Goal: Task Accomplishment & Management: Use online tool/utility

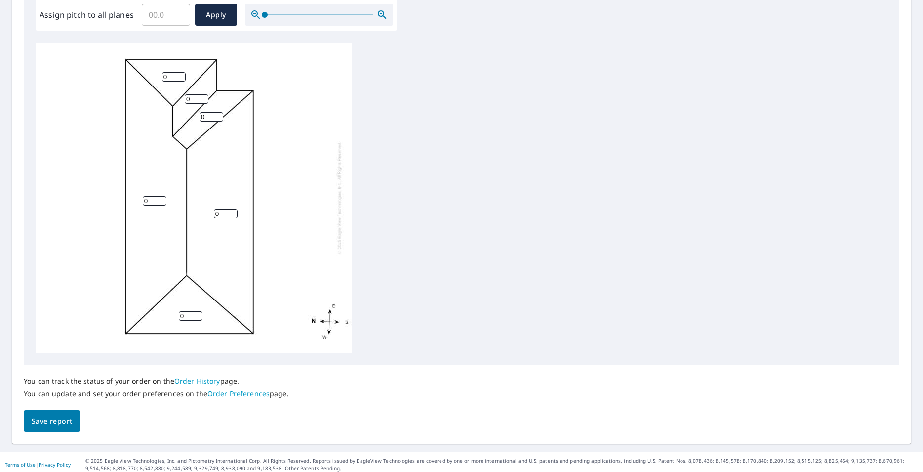
scroll to position [310, 0]
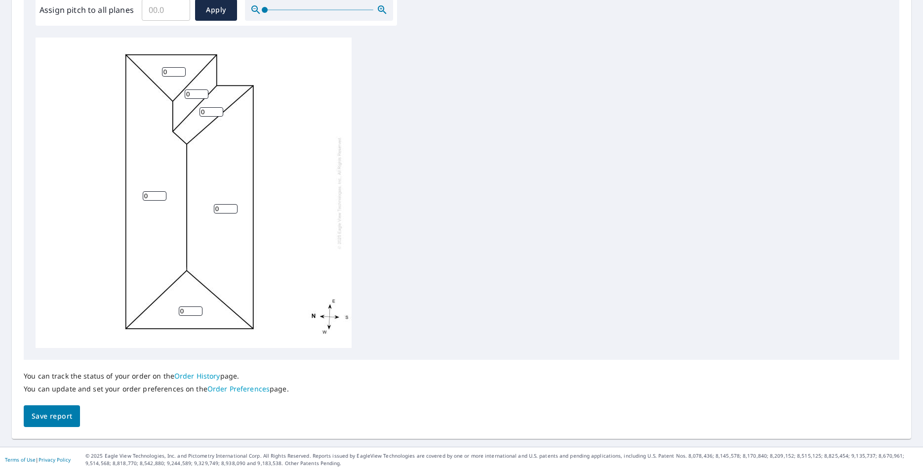
click at [219, 209] on input "0" at bounding box center [226, 208] width 24 height 9
drag, startPoint x: 221, startPoint y: 208, endPoint x: 200, endPoint y: 209, distance: 20.3
click at [214, 209] on input "0" at bounding box center [226, 208] width 24 height 9
type input "4"
click at [146, 194] on input "0" at bounding box center [155, 195] width 24 height 9
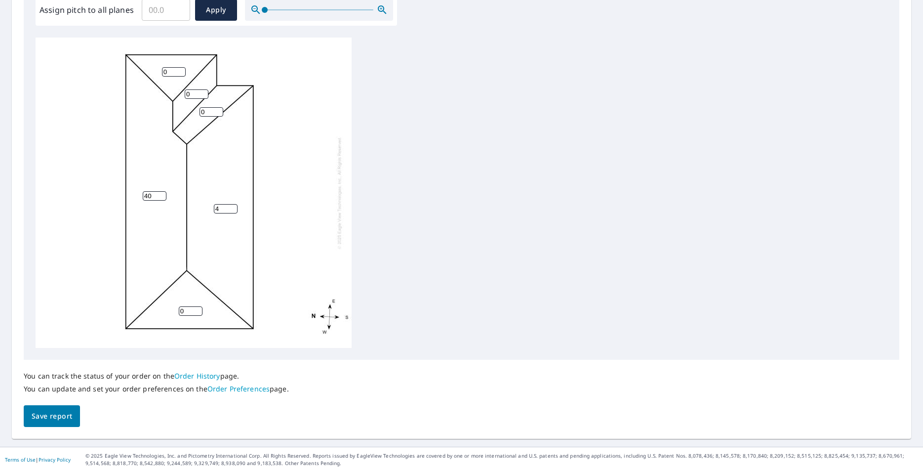
scroll to position [337, 0]
drag, startPoint x: 151, startPoint y: 194, endPoint x: 128, endPoint y: 196, distance: 23.3
click at [143, 196] on input "40" at bounding box center [155, 195] width 24 height 9
type input "4"
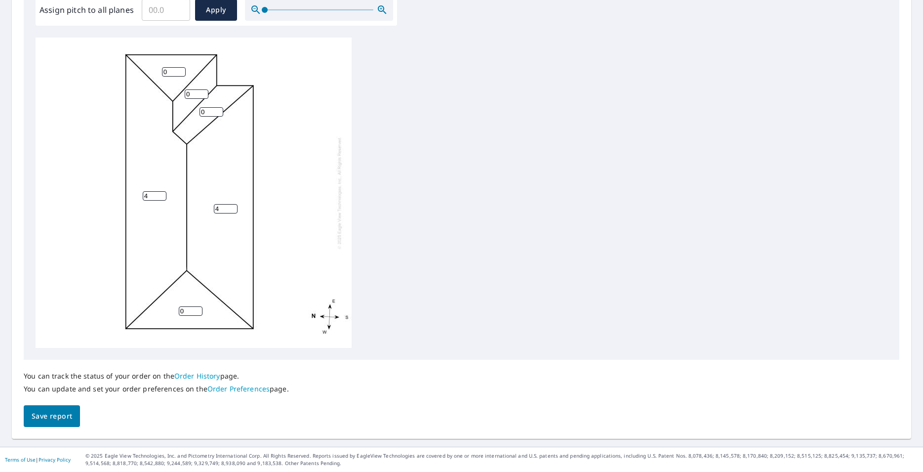
drag, startPoint x: 183, startPoint y: 311, endPoint x: 135, endPoint y: 311, distance: 48.4
click at [179, 311] on input "0" at bounding box center [191, 310] width 24 height 9
type input "4"
click at [199, 112] on input "0" at bounding box center [211, 111] width 24 height 9
type input "4"
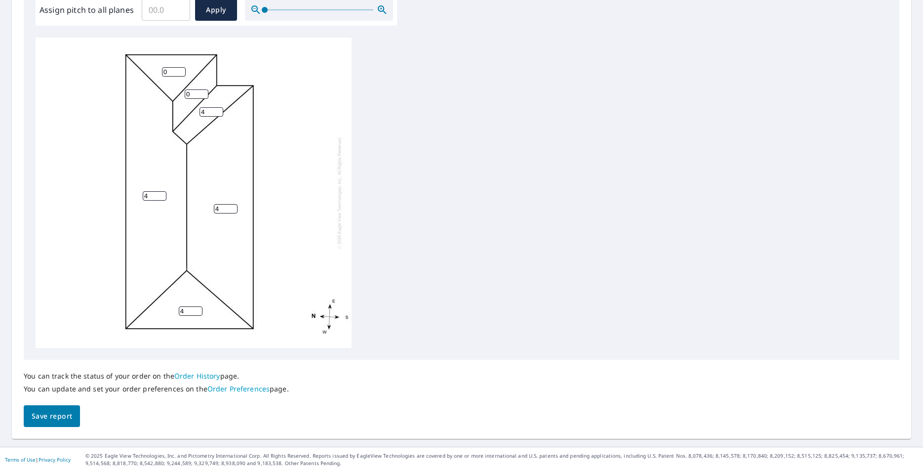
drag, startPoint x: 194, startPoint y: 94, endPoint x: 159, endPoint y: 97, distance: 34.7
click at [185, 97] on input "0" at bounding box center [197, 93] width 24 height 9
type input "4"
drag, startPoint x: 167, startPoint y: 72, endPoint x: 155, endPoint y: 73, distance: 12.4
click at [162, 73] on input "0" at bounding box center [174, 71] width 24 height 9
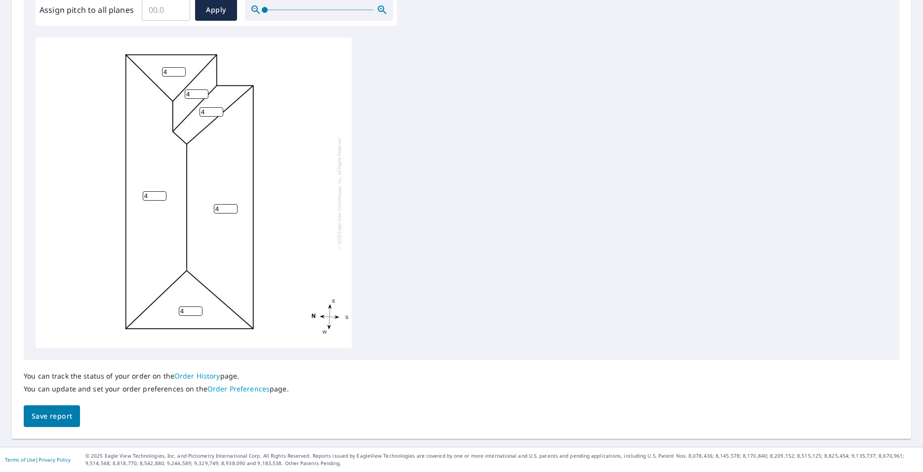
type input "4"
click at [47, 413] on span "Save report" at bounding box center [52, 416] width 40 height 12
click at [162, 14] on input "Assign pitch to all planes" at bounding box center [166, 10] width 48 height 28
click at [177, 7] on input "0.1" at bounding box center [166, 10] width 48 height 28
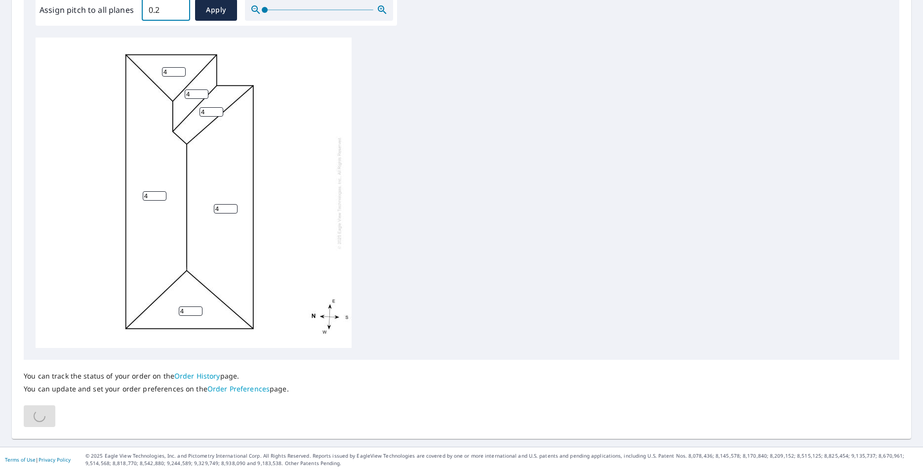
click at [177, 7] on input "0.2" at bounding box center [166, 10] width 48 height 28
click at [177, 7] on input "0.3" at bounding box center [166, 10] width 48 height 28
click at [177, 7] on input "0.4" at bounding box center [166, 10] width 48 height 28
click at [177, 7] on input "0.5" at bounding box center [166, 10] width 48 height 28
click at [177, 7] on input "0.6" at bounding box center [166, 10] width 48 height 28
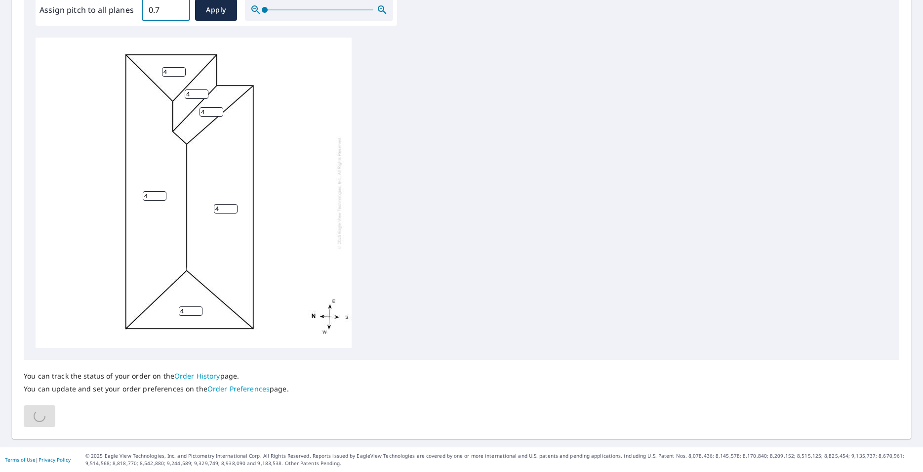
click at [177, 7] on input "0.7" at bounding box center [166, 10] width 48 height 28
click at [177, 7] on input "0.8" at bounding box center [166, 10] width 48 height 28
click at [177, 7] on input "0.9" at bounding box center [166, 10] width 48 height 28
click at [177, 7] on input "1" at bounding box center [166, 10] width 48 height 28
click at [177, 7] on input "1.1" at bounding box center [166, 10] width 48 height 28
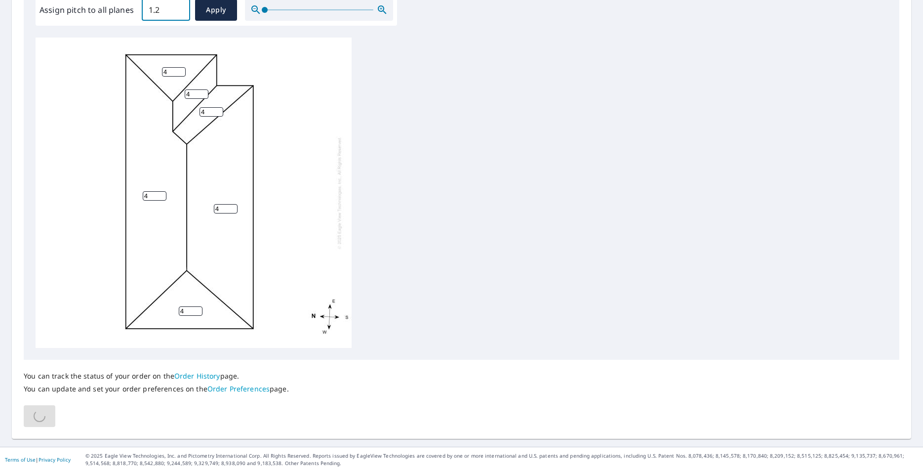
click at [177, 7] on input "1.2" at bounding box center [166, 10] width 48 height 28
click at [177, 7] on input "1.3" at bounding box center [166, 10] width 48 height 28
click at [177, 7] on input "1.4" at bounding box center [166, 10] width 48 height 28
click at [177, 7] on input "1.5" at bounding box center [166, 10] width 48 height 28
drag, startPoint x: 162, startPoint y: 10, endPoint x: 124, endPoint y: 17, distance: 38.2
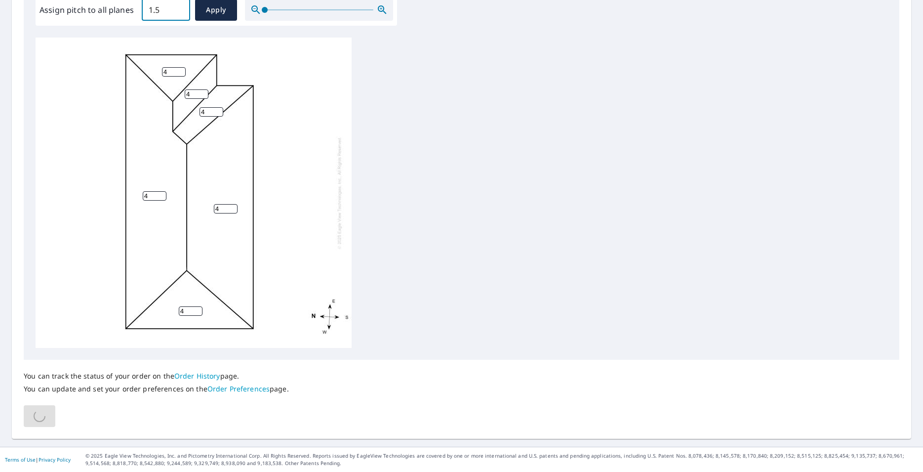
click at [142, 17] on input "1.5" at bounding box center [166, 10] width 48 height 28
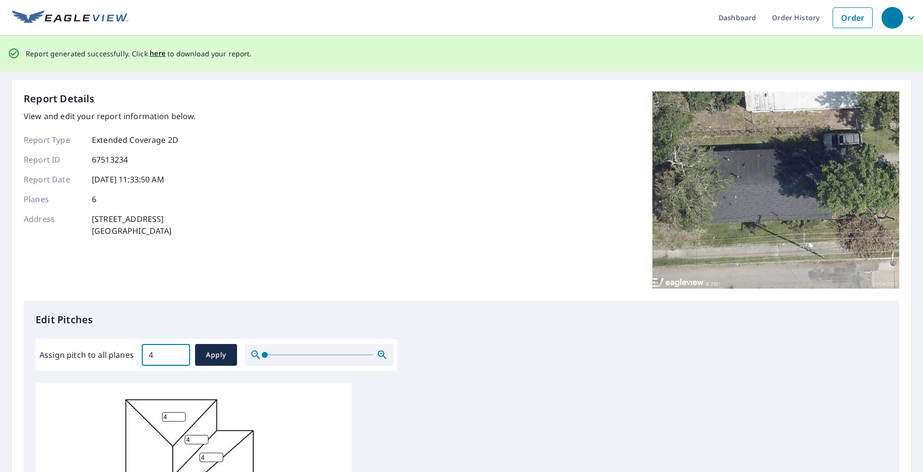
scroll to position [0, 0]
type input "4.0"
click at [218, 352] on span "Apply" at bounding box center [216, 355] width 26 height 12
type input "4.0"
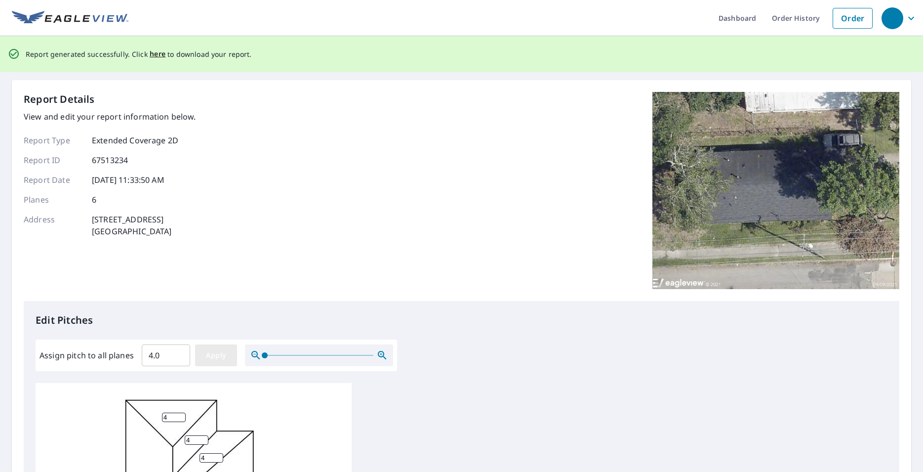
type input "4.0"
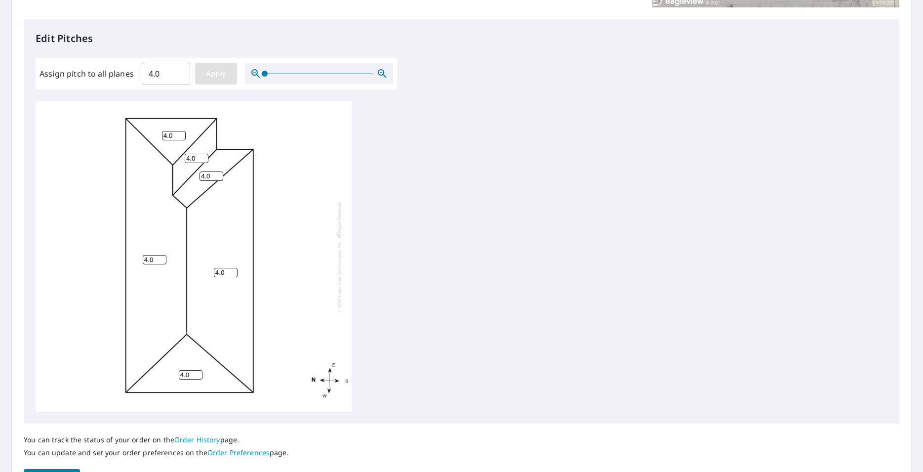
click at [219, 80] on button "Apply" at bounding box center [216, 74] width 42 height 22
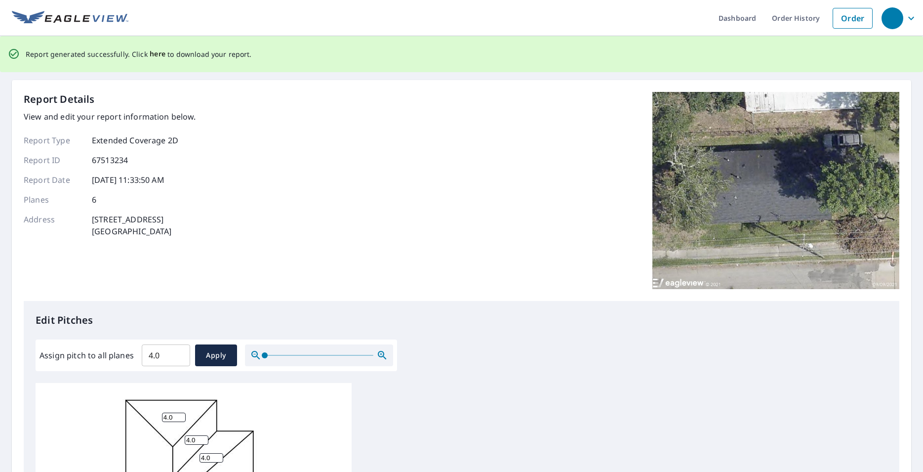
click at [153, 55] on span "here" at bounding box center [158, 54] width 16 height 12
